Goal: Information Seeking & Learning: Check status

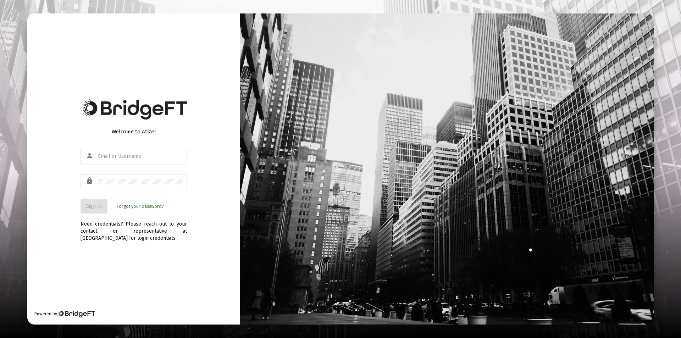
type input "[PERSON_NAME][EMAIL_ADDRESS][DOMAIN_NAME]"
click at [153, 248] on div "Welcome to Atlas! person [PERSON_NAME][EMAIL_ADDRESS][DOMAIN_NAME] lock Sign In…" at bounding box center [133, 168] width 213 height 311
click at [119, 237] on div "Need credentials? Please reach out to your contact or representative at [GEOGRA…" at bounding box center [134, 228] width 106 height 28
click at [95, 208] on span "Sign In" at bounding box center [94, 206] width 16 height 6
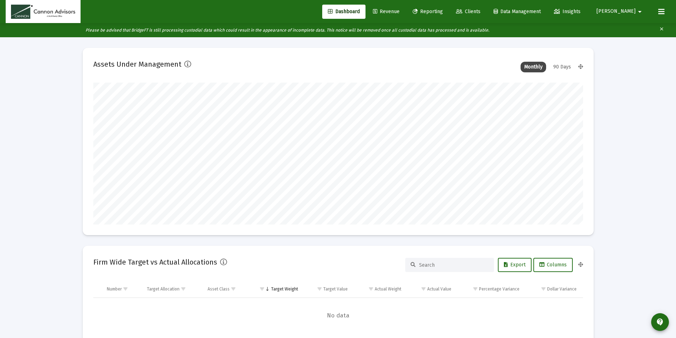
scroll to position [142, 264]
type input "[DATE]"
click at [558, 67] on div "90 Days" at bounding box center [562, 67] width 25 height 11
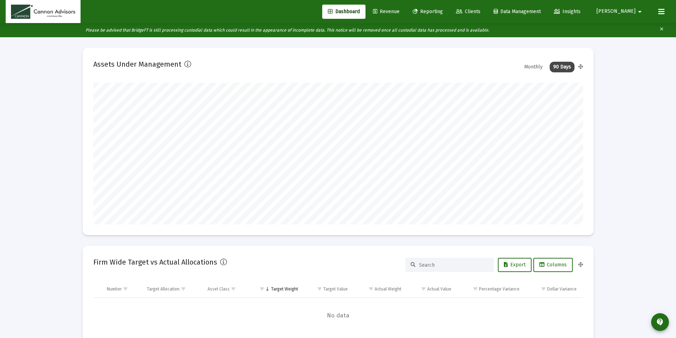
scroll to position [142, 229]
click at [540, 68] on div "Monthly" at bounding box center [534, 67] width 26 height 11
click at [561, 66] on div "90 Days" at bounding box center [562, 67] width 25 height 11
click at [537, 67] on div "Monthly" at bounding box center [534, 67] width 26 height 11
click at [563, 66] on div "90 Days" at bounding box center [562, 67] width 25 height 11
